Goal: Transaction & Acquisition: Purchase product/service

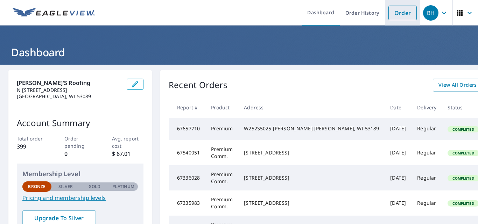
click at [402, 11] on link "Order" at bounding box center [402, 13] width 28 height 15
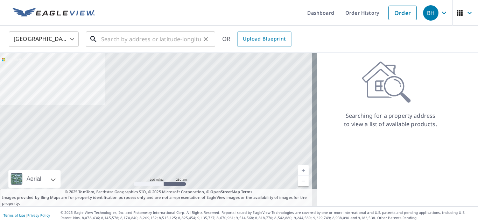
click at [103, 40] on input "text" at bounding box center [151, 39] width 100 height 20
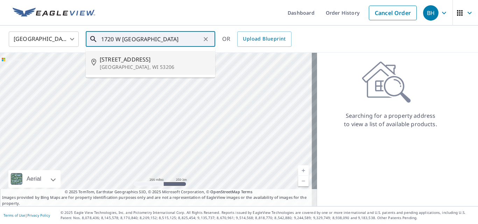
click at [104, 58] on span "[STREET_ADDRESS]" at bounding box center [155, 59] width 110 height 8
type input "[STREET_ADDRESS]"
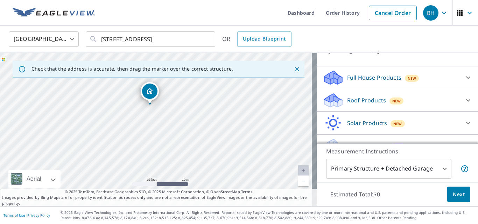
scroll to position [70, 0]
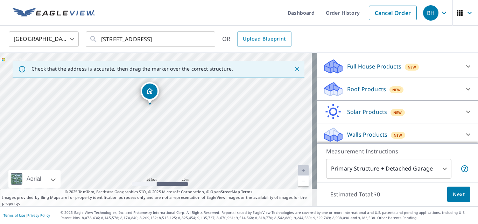
click at [325, 90] on icon at bounding box center [331, 86] width 15 height 9
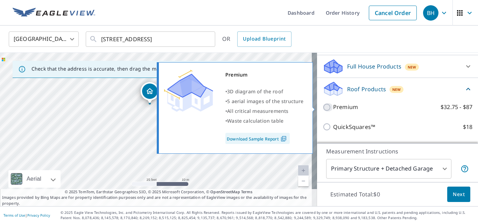
click at [322, 105] on input "Premium $32.75 - $87" at bounding box center [327, 107] width 10 height 8
checkbox input "true"
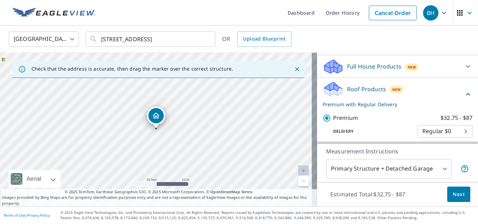
click at [455, 192] on span "Next" at bounding box center [458, 194] width 12 height 9
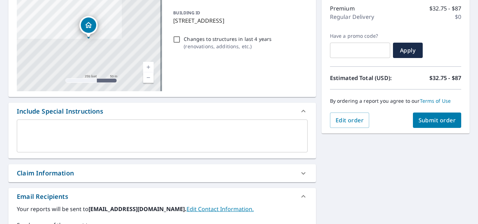
scroll to position [105, 0]
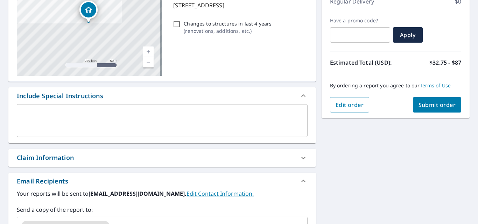
click at [35, 110] on div "x ​" at bounding box center [162, 120] width 290 height 33
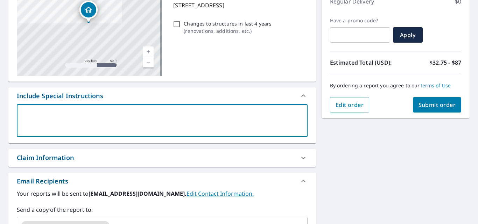
type textarea "t"
type textarea "x"
type textarea "th"
type textarea "x"
type textarea "thi"
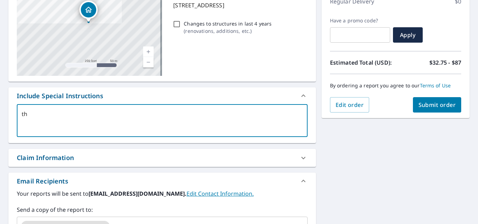
type textarea "x"
type textarea "this"
type textarea "x"
type textarea "this"
type textarea "x"
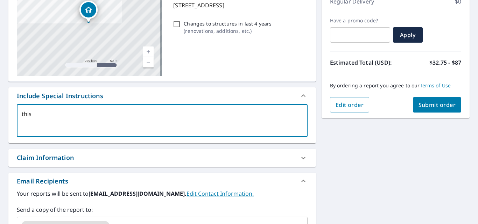
type textarea "this r"
type textarea "x"
type textarea "this ro"
type textarea "x"
type textarea "this roo"
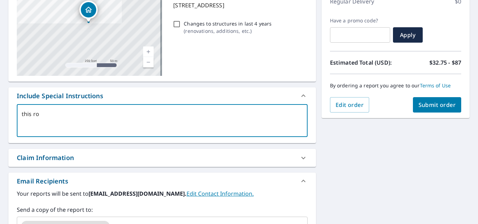
type textarea "x"
type textarea "this roof"
type textarea "x"
type textarea "this roof"
type textarea "x"
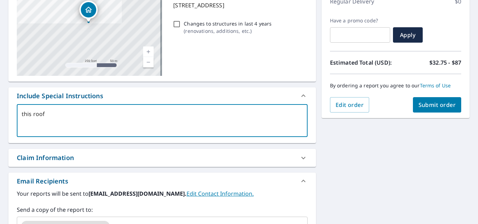
type textarea "this roof h"
type textarea "x"
type textarea "this roof ha"
type textarea "x"
type textarea "this roof has"
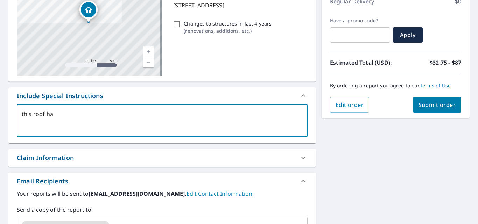
type textarea "x"
type textarea "this roof has"
type textarea "x"
type textarea "this roof has a"
type textarea "x"
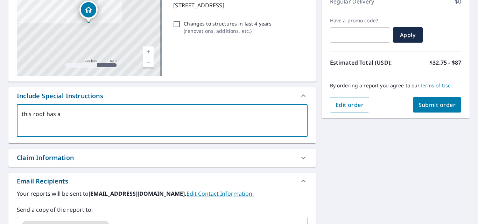
type textarea "this roof has a"
type textarea "x"
type textarea "this roof has a f"
type textarea "x"
type textarea "this roof has a fe"
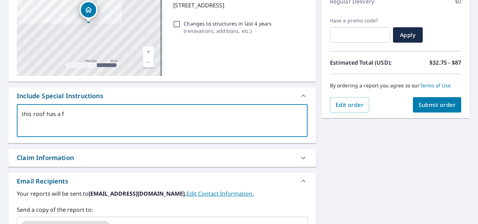
type textarea "x"
type textarea "this roof has a few"
type textarea "x"
type textarea "this roof has a few"
type textarea "x"
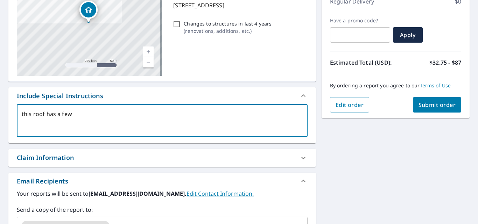
type textarea "this roof has a few f"
type textarea "x"
type textarea "this roof has a few fl"
type textarea "x"
type textarea "this roof has a few fla"
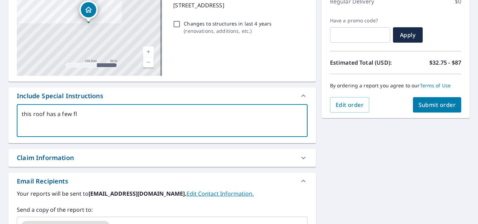
type textarea "x"
type textarea "this roof has a few flat"
type textarea "x"
type textarea "this roof has a few flat"
type textarea "x"
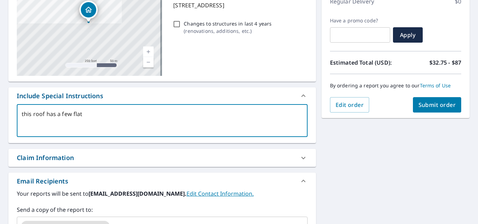
type textarea "this roof has a few flat r"
type textarea "x"
type textarea "this roof has a few flat ro"
type textarea "x"
type textarea "this roof has a few flat roo"
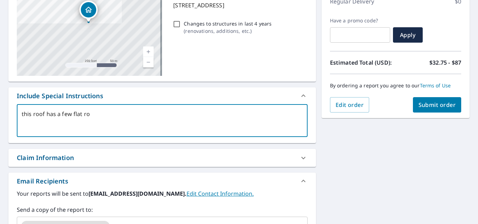
type textarea "x"
type textarea "this roof has a few flat roof"
type textarea "x"
type textarea "this roof has a few flat roofs"
type textarea "x"
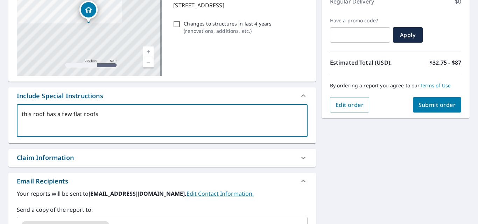
type textarea "this roof has a few flat roofs."
type textarea "x"
type textarea "this roof has a few flat roofs."
type textarea "x"
type textarea "this roof has a few flat roofs."
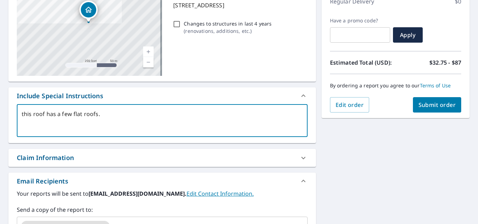
type textarea "x"
type textarea "this roof has a few flat roofs."
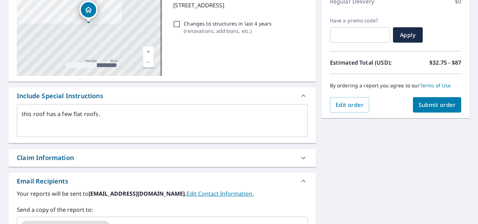
click at [21, 112] on div "this roof has a few flat roofs. x ​" at bounding box center [162, 120] width 290 height 33
type textarea "x"
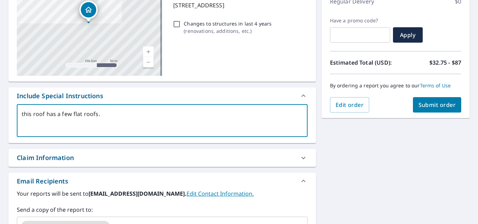
type textarea "this roof has a few flat roofs."
type textarea "x"
type textarea "his roof has a few flat roofs."
type textarea "x"
type textarea "This roof has a few flat roofs."
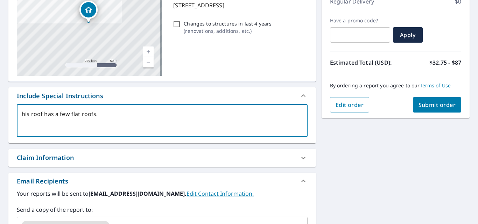
type textarea "x"
click at [101, 114] on textarea "This roof has a few flat roofs." at bounding box center [162, 121] width 281 height 20
type textarea "This roof has a few flat roofs."
type textarea "x"
type textarea "This roof has a few flat roofs. P"
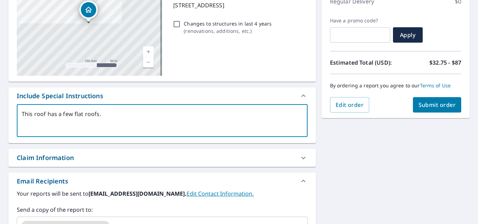
type textarea "x"
type textarea "This roof has a few flat roofs. Pl"
type textarea "x"
type textarea "This roof has a few flat roofs. Ple"
type textarea "x"
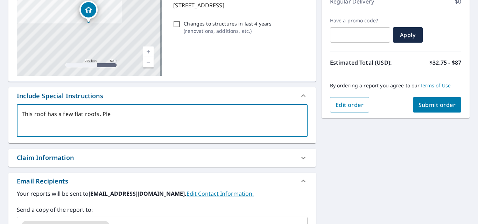
type textarea "This roof has a few flat roofs. [GEOGRAPHIC_DATA]"
type textarea "x"
type textarea "This roof has a few flat roofs. Pleas"
type textarea "x"
type textarea "This roof has a few flat roofs. Please"
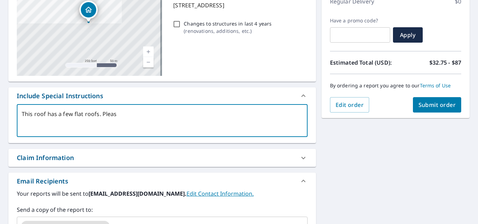
type textarea "x"
type textarea "This roof has a few flat roofs. Please"
type textarea "x"
type textarea "This roof has a few flat roofs. Please d"
type textarea "x"
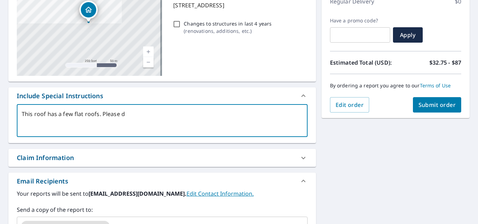
type textarea "This roof has a few flat roofs. Please do"
type textarea "x"
type textarea "This roof has a few flat roofs. Please do"
type textarea "x"
type textarea "This roof has a few flat roofs. Please do n"
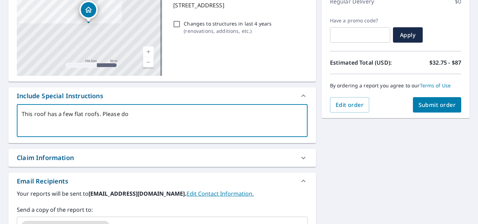
type textarea "x"
type textarea "This roof has a few flat roofs. Please do no"
type textarea "x"
type textarea "This roof has a few flat roofs. Please do not"
type textarea "x"
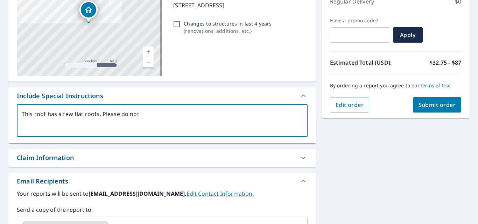
type textarea "This roof has a few flat roofs. Please do not"
type textarea "x"
type textarea "This roof has a few flat roofs. Please do not m"
type textarea "x"
type textarea "This roof has a few flat roofs. Please do not me"
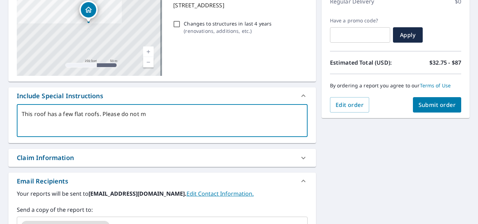
type textarea "x"
type textarea "This roof has a few flat roofs. Please do not mea"
type textarea "x"
type textarea "This roof has a few flat roofs. Please do not meas"
type textarea "x"
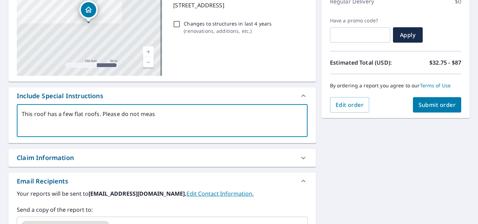
type textarea "This roof has a few flat roofs. Please do not measu"
type textarea "x"
type textarea "This roof has a few flat roofs. Please do not measur"
type textarea "x"
type textarea "This roof has a few flat roofs. Please do not measure"
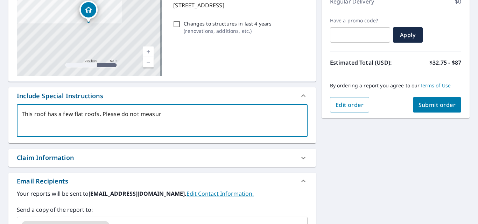
type textarea "x"
type textarea "This roof has a few flat roofs. Please do not measure"
type textarea "x"
type textarea "This roof has a few flat roofs. Please do not measure t"
type textarea "x"
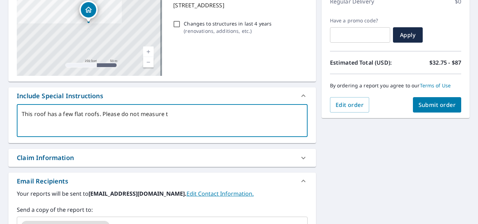
type textarea "This roof has a few flat roofs. Please do not measure th"
type textarea "x"
type textarea "This roof has a few flat roofs. Please do not measure the"
type textarea "x"
type textarea "This roof has a few flat roofs. Please do not measure the"
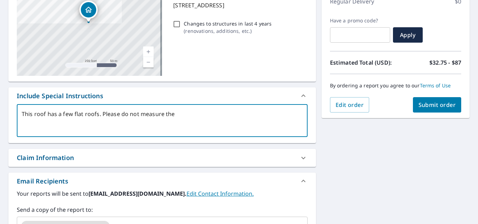
type textarea "x"
type textarea "This roof has a few flat roofs. Please do not measure the f"
type textarea "x"
type textarea "This roof has a few flat roofs. Please do not measure the fl"
type textarea "x"
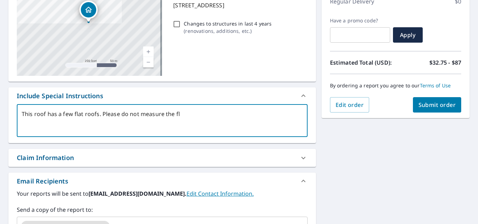
type textarea "This roof has a few flat roofs. Please do not measure the fla"
type textarea "x"
type textarea "This roof has a few flat roofs. Please do not measure the flat"
type textarea "x"
type textarea "This roof has a few flat roofs. Please do not measure the flat"
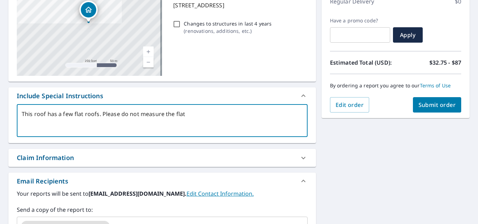
type textarea "x"
type textarea "This roof has a few flat roofs. Please do not measure the flat r"
type textarea "x"
type textarea "This roof has a few flat roofs. Please do not measure the flat ro"
type textarea "x"
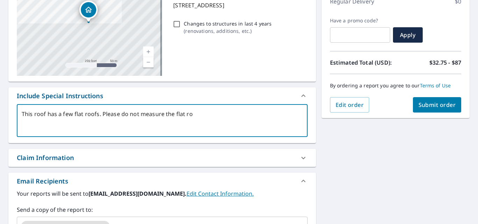
type textarea "This roof has a few flat roofs. Please do not measure the flat roo"
type textarea "x"
type textarea "This roof has a few flat roofs. Please do not measure the flat roof"
type textarea "x"
type textarea "This roof has a few flat roofs. Please do not measure the flat roofs"
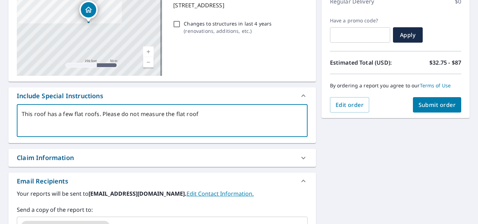
type textarea "x"
type textarea "This roof has a few flat roofs. Please do not measure the flat roofs."
type textarea "x"
type textarea "This roof has a few flat roofs. Please do not measure the flat roofs."
type textarea "x"
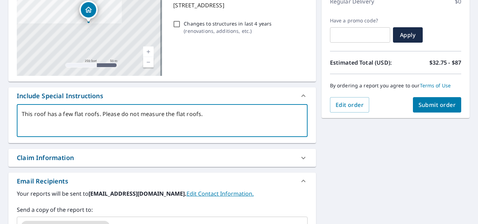
type textarea "This roof has a few flat roofs. Please do not measure the flat roofs."
type textarea "x"
type textarea "This roof has a few flat roofs. Please do not measure the flat roofs. O"
type textarea "x"
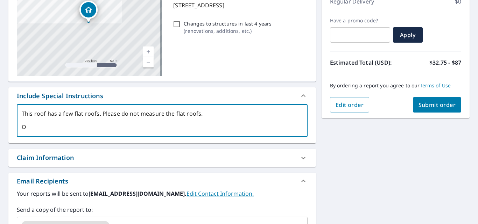
type textarea "This roof has a few flat roofs. Please do not measure the flat roofs. On"
type textarea "x"
type textarea "This roof has a few flat roofs. Please do not measure the flat roofs. Onl"
type textarea "x"
type textarea "This roof has a few flat roofs. Please do not measure the flat roofs. Only"
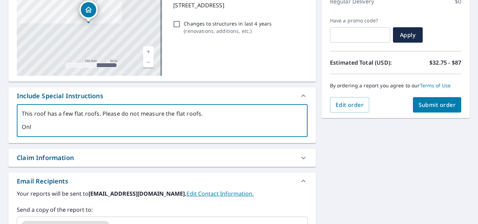
type textarea "x"
type textarea "This roof has a few flat roofs. Please do not measure the flat roofs. Only"
type textarea "x"
type textarea "This roof has a few flat roofs. Please do not measure the flat roofs. Only m"
type textarea "x"
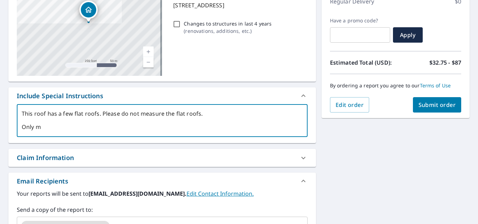
type textarea "This roof has a few flat roofs. Please do not measure the flat roofs. Only me"
type textarea "x"
type textarea "This roof has a few flat roofs. Please do not measure the flat roofs. Only mea"
type textarea "x"
type textarea "This roof has a few flat roofs. Please do not measure the flat roofs. Only meas"
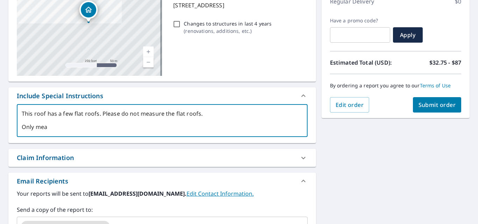
type textarea "x"
type textarea "This roof has a few flat roofs. Please do not measure the flat roofs. Only measu"
type textarea "x"
type textarea "This roof has a few flat roofs. Please do not measure the flat roofs. Only meas…"
type textarea "x"
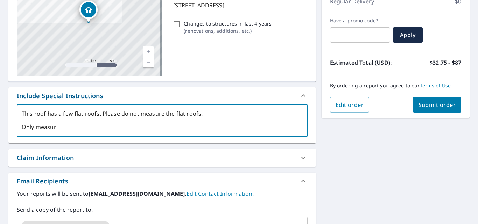
type textarea "This roof has a few flat roofs. Please do not measure the flat roofs. Only meas…"
type textarea "x"
type textarea "This roof has a few flat roofs. Please do not measure the flat roofs. Only meas…"
type textarea "x"
type textarea "This roof has a few flat roofs. Please do not measure the flat roofs. Only meas…"
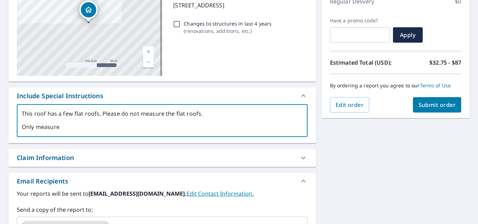
type textarea "x"
type textarea "This roof has a few flat roofs. Please do not measure the flat roofs. Only meas…"
type textarea "x"
type textarea "This roof has a few flat roofs. Please do not measure the flat roofs. Only meas…"
type textarea "x"
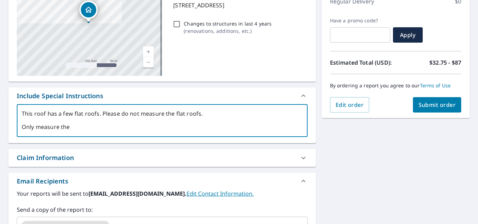
type textarea "This roof has a few flat roofs. Please do not measure the flat roofs. Only meas…"
type textarea "x"
type textarea "This roof has a few flat roofs. Please do not measure the flat roofs. Only meas…"
type textarea "x"
type textarea "This roof has a few flat roofs. Please do not measure the flat roofs. Only meas…"
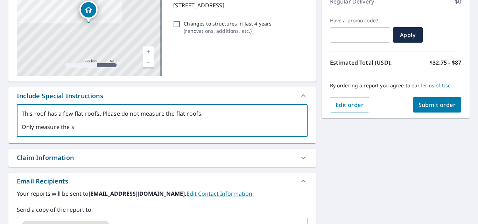
type textarea "x"
type textarea "This roof has a few flat roofs. Please do not measure the flat roofs. Only meas…"
type textarea "x"
type textarea "This roof has a few flat roofs. Please do not measure the flat roofs. Only meas…"
type textarea "x"
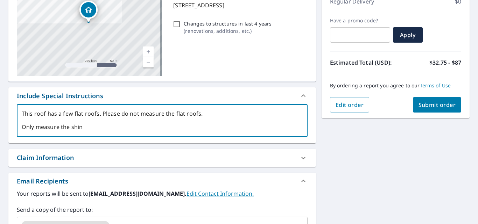
type textarea "This roof has a few flat roofs. Please do not measure the flat roofs. Only meas…"
type textarea "x"
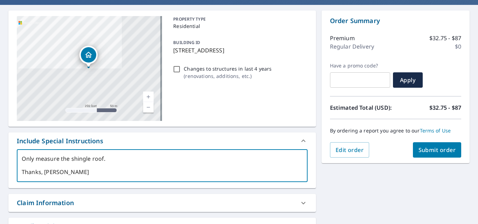
scroll to position [105, 0]
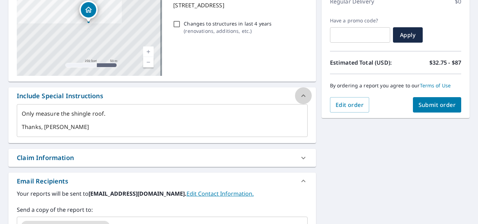
click at [301, 95] on icon at bounding box center [303, 95] width 4 height 2
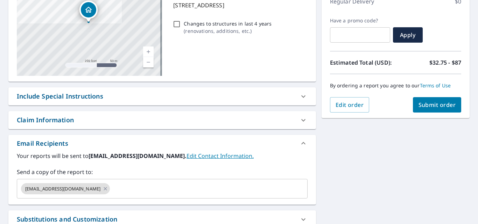
click at [299, 95] on icon at bounding box center [303, 96] width 8 height 8
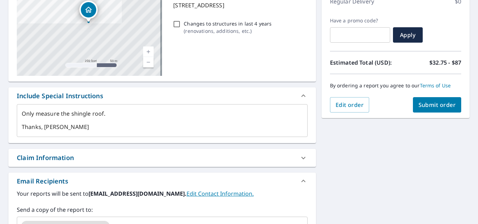
click at [415, 100] on button "Submit order" at bounding box center [436, 104] width 49 height 15
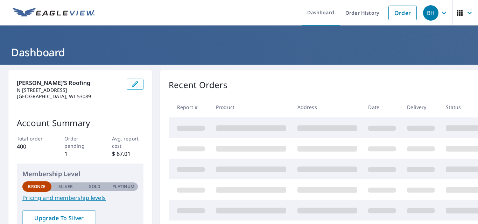
click at [439, 13] on icon "button" at bounding box center [443, 13] width 8 height 8
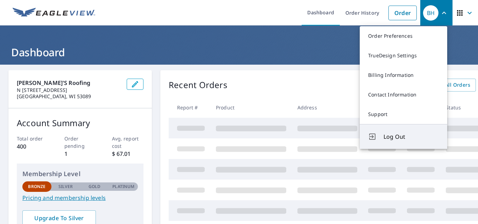
click at [401, 131] on button "Log Out" at bounding box center [402, 136] width 87 height 25
